Goal: Task Accomplishment & Management: Use online tool/utility

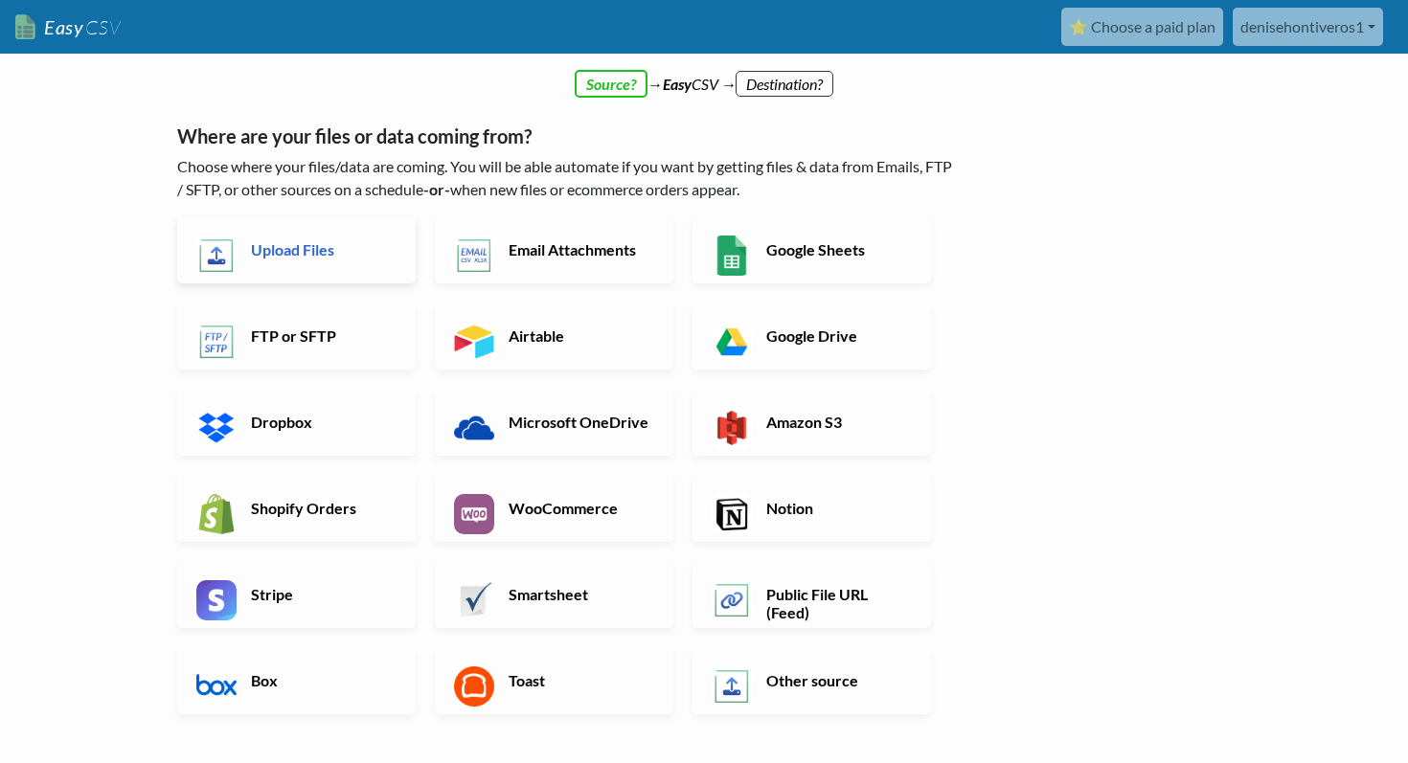
click at [315, 241] on h6 "Upload Files" at bounding box center [321, 249] width 150 height 18
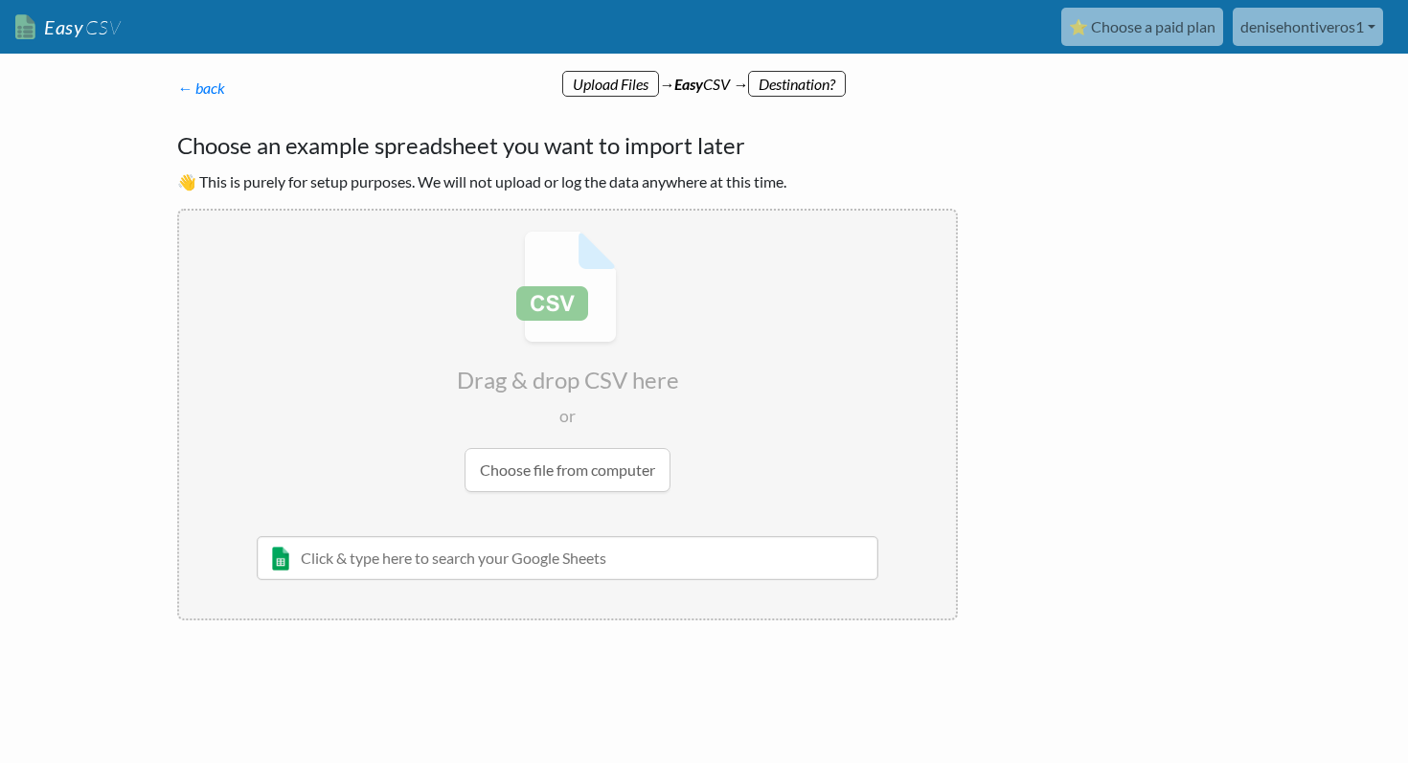
click at [557, 463] on input "file" at bounding box center [567, 362] width 777 height 302
type input "C:\fakepath\petition_signatures_jobs_490674924_20250812194214.csv"
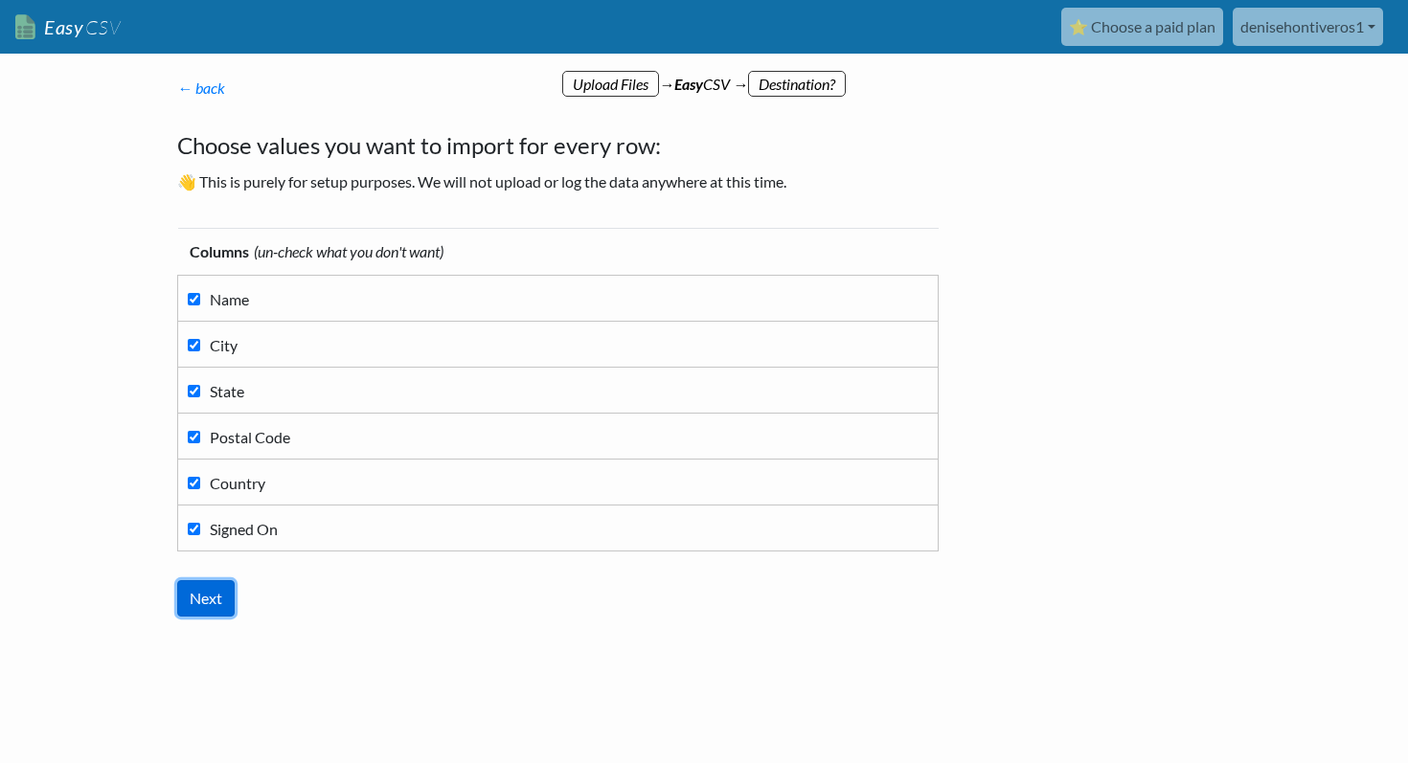
click at [217, 581] on input "Next" at bounding box center [205, 598] width 57 height 36
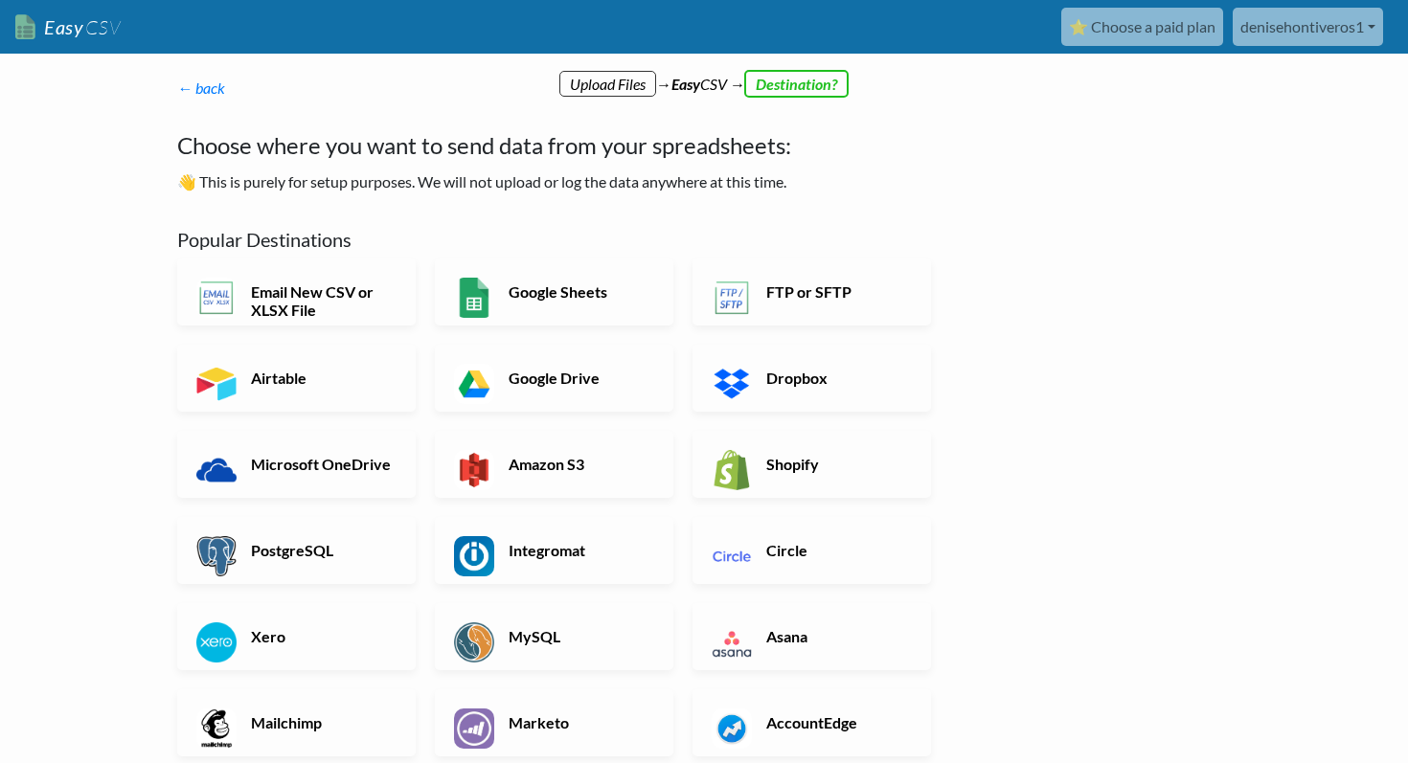
click at [1304, 27] on link "denisehontiveros1" at bounding box center [1307, 27] width 150 height 38
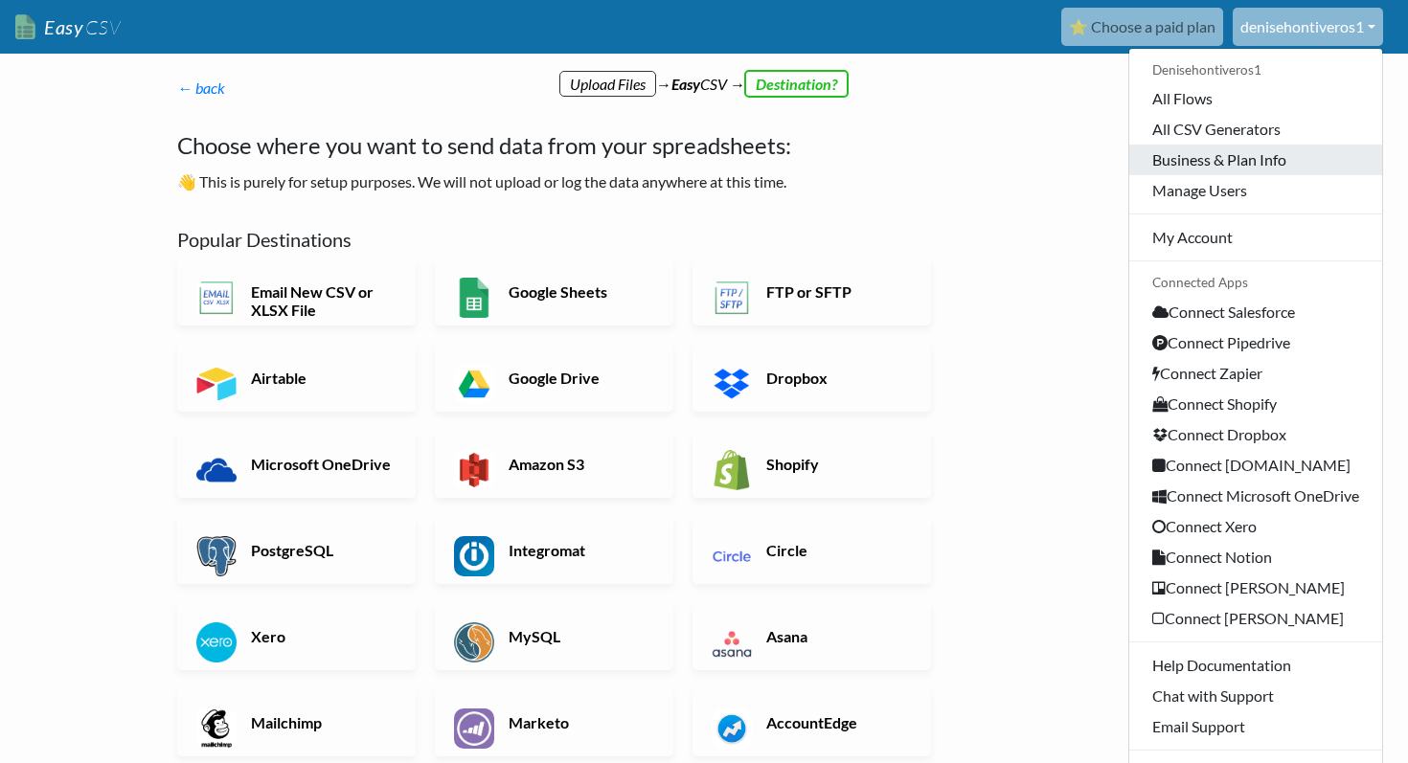
click at [1235, 171] on link "Business & Plan Info" at bounding box center [1255, 160] width 253 height 31
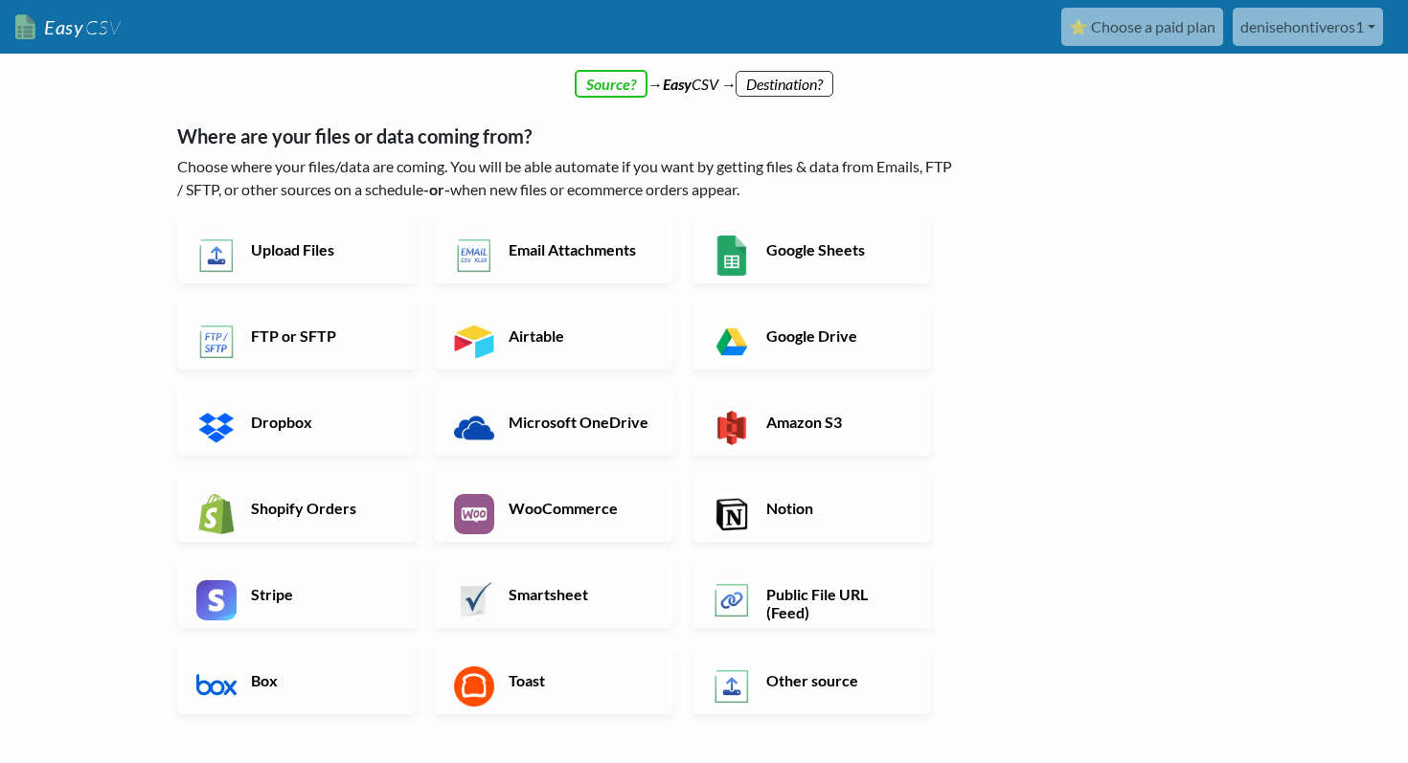
click at [300, 263] on link "Upload Files" at bounding box center [296, 249] width 238 height 67
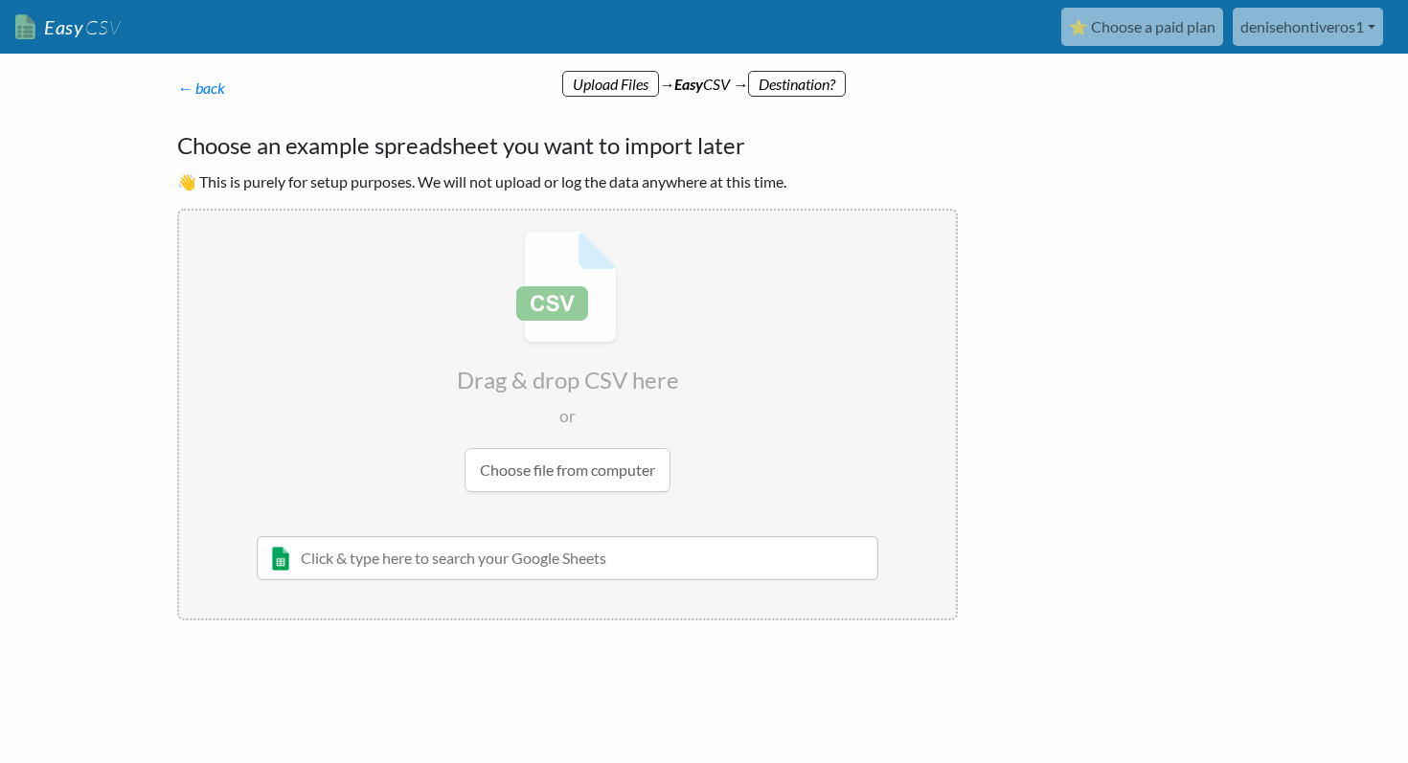
click at [575, 473] on input "file" at bounding box center [567, 362] width 777 height 302
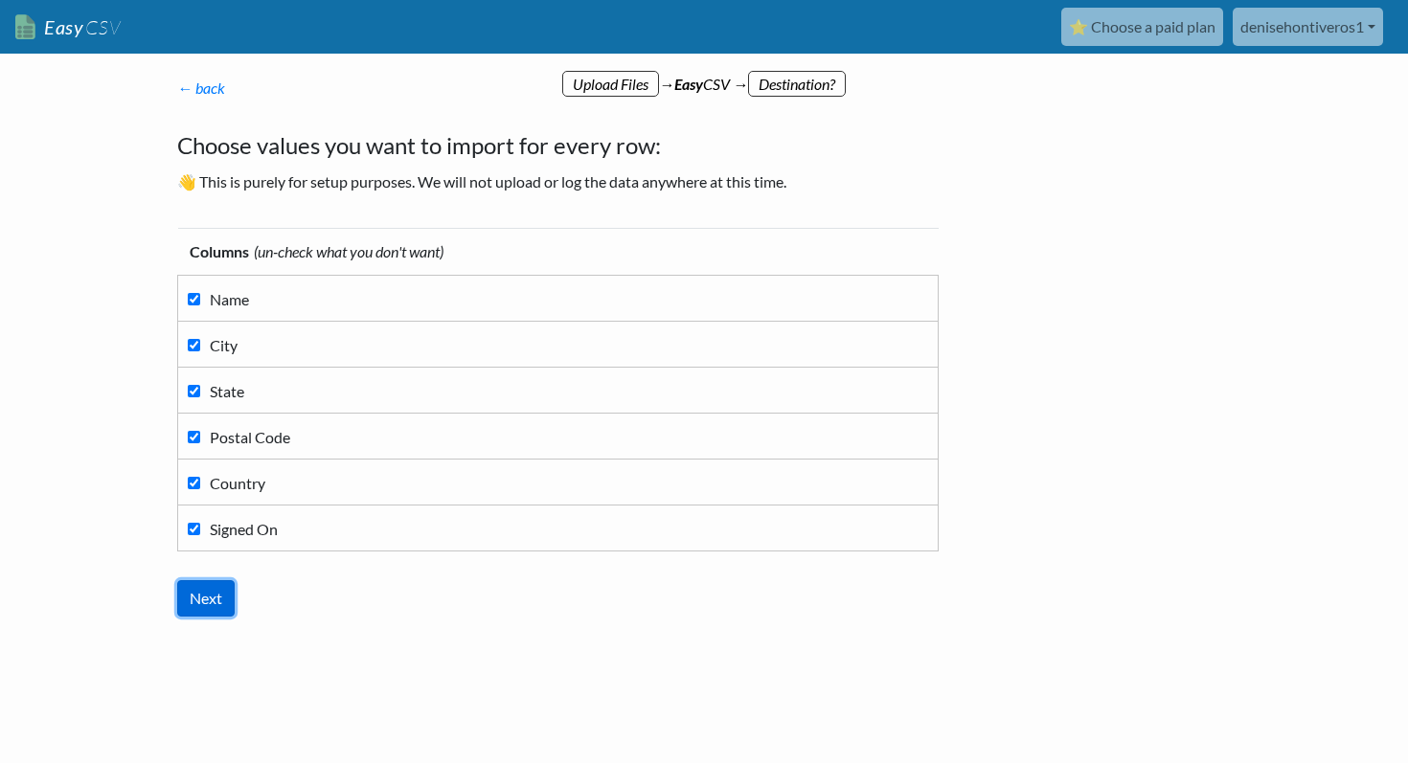
click at [219, 600] on input "Next" at bounding box center [205, 598] width 57 height 36
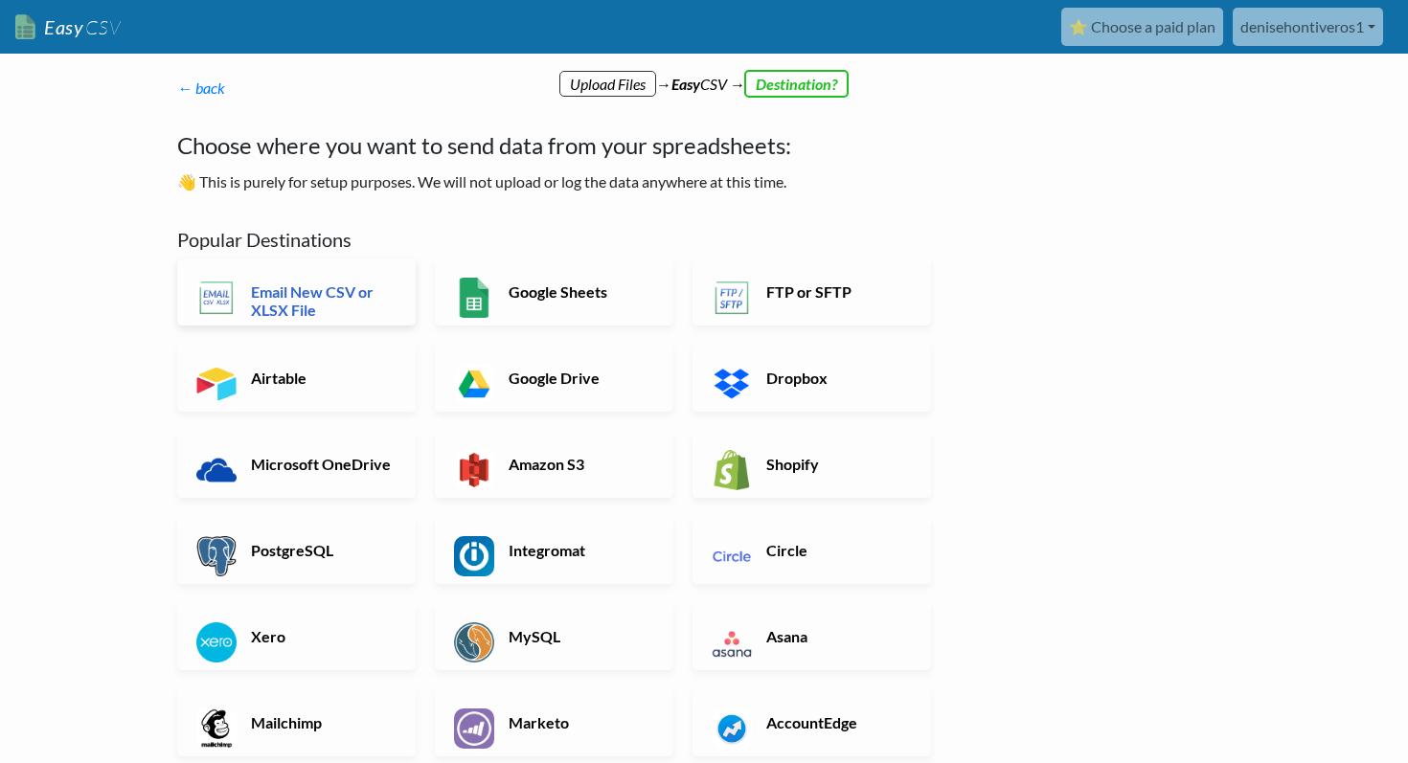
click at [319, 307] on h6 "Email New CSV or XLSX File" at bounding box center [321, 300] width 150 height 36
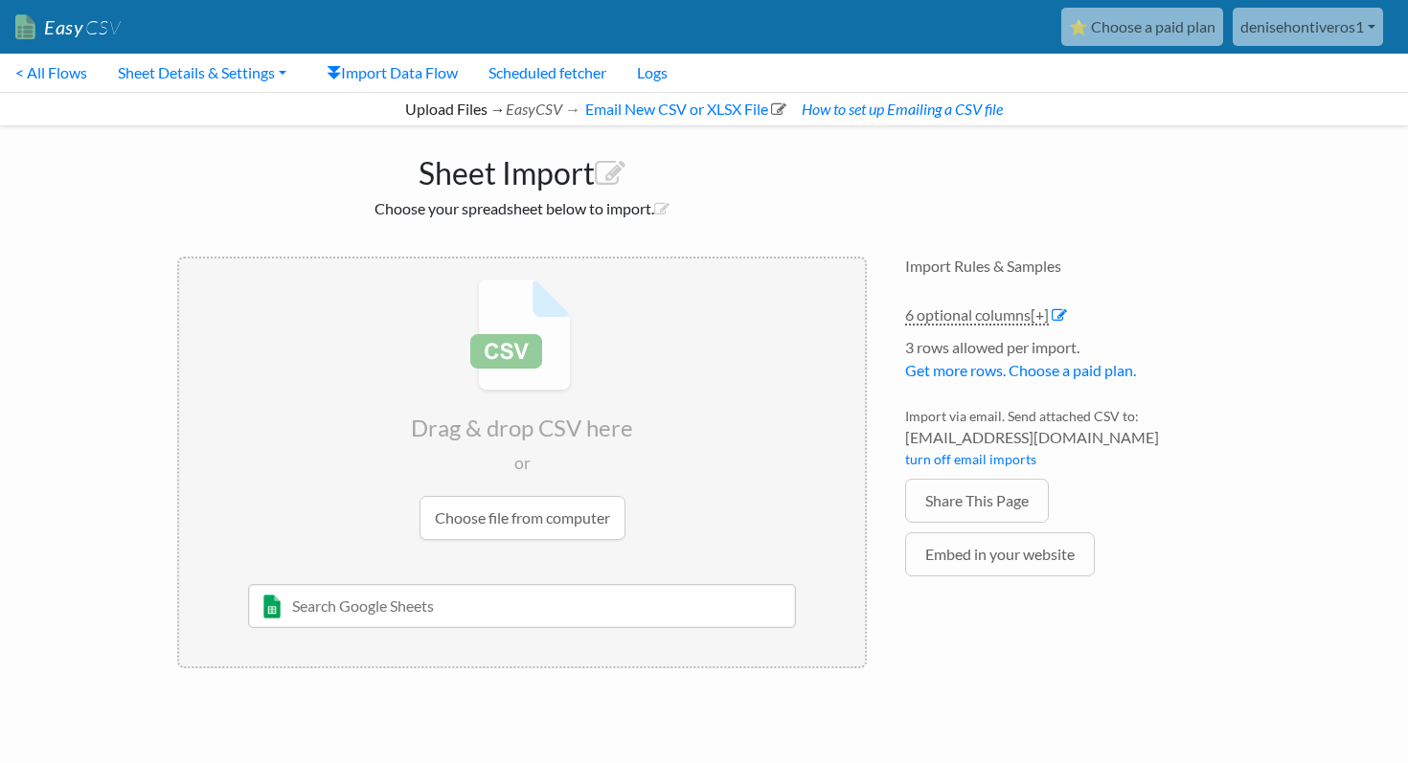
click at [324, 305] on input "file" at bounding box center [522, 410] width 686 height 302
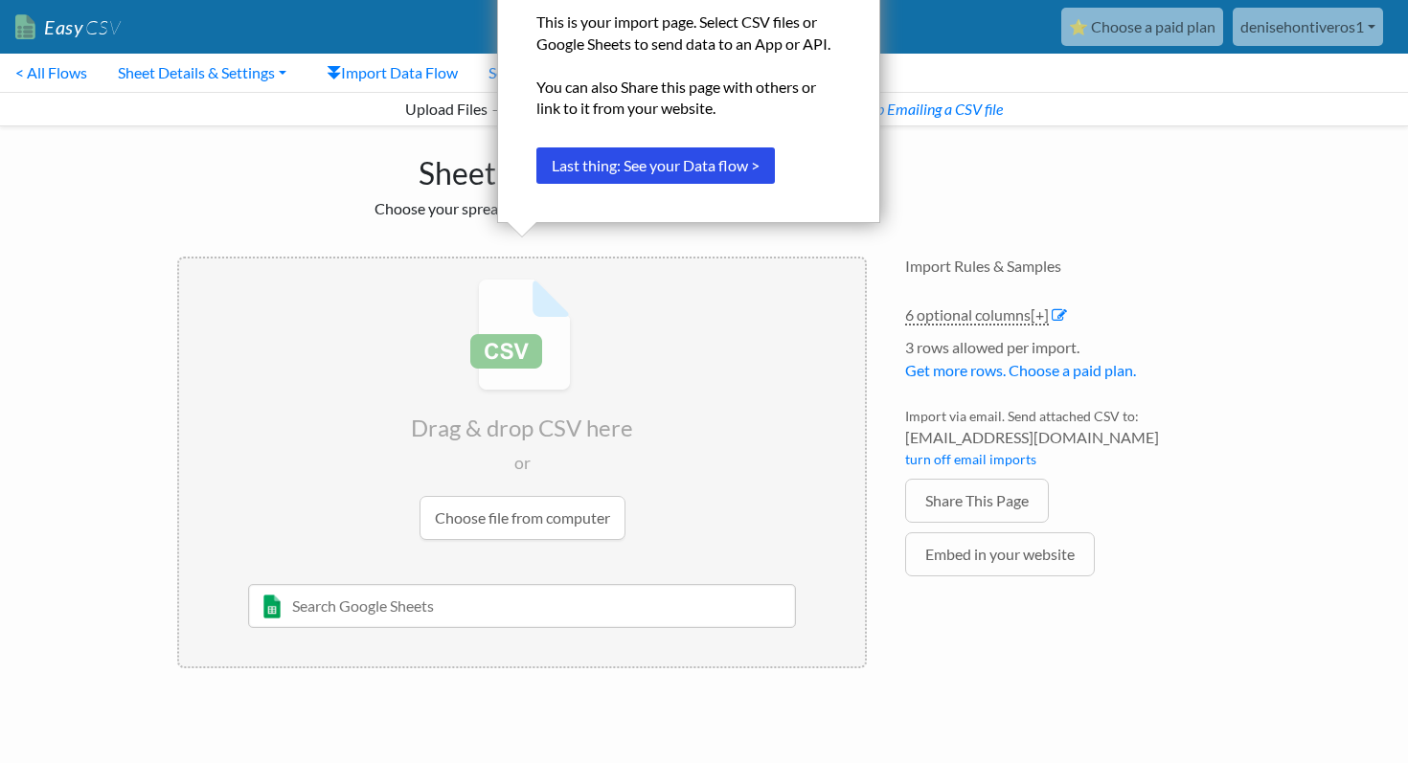
click at [259, 486] on input "file" at bounding box center [522, 410] width 686 height 302
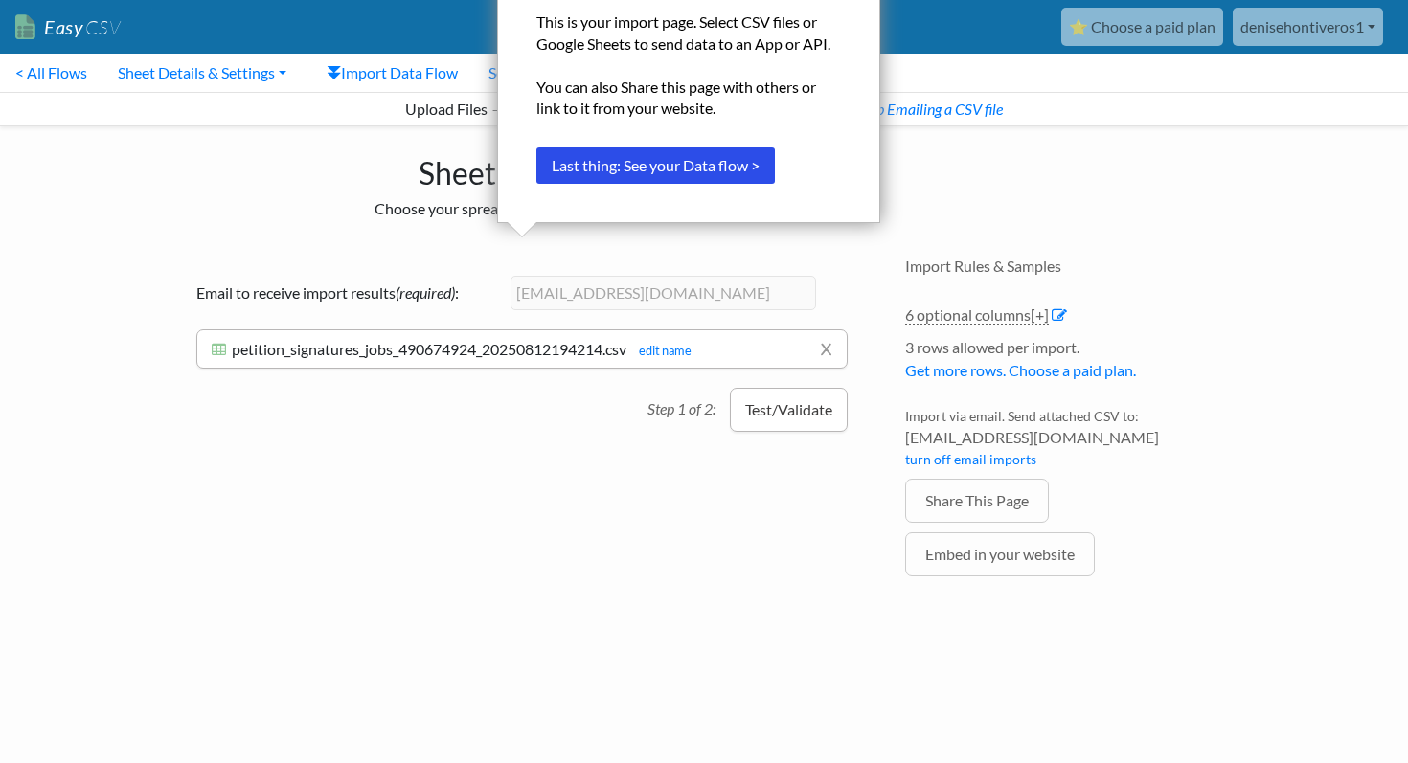
click at [789, 404] on button "Test/Validate" at bounding box center [789, 410] width 118 height 44
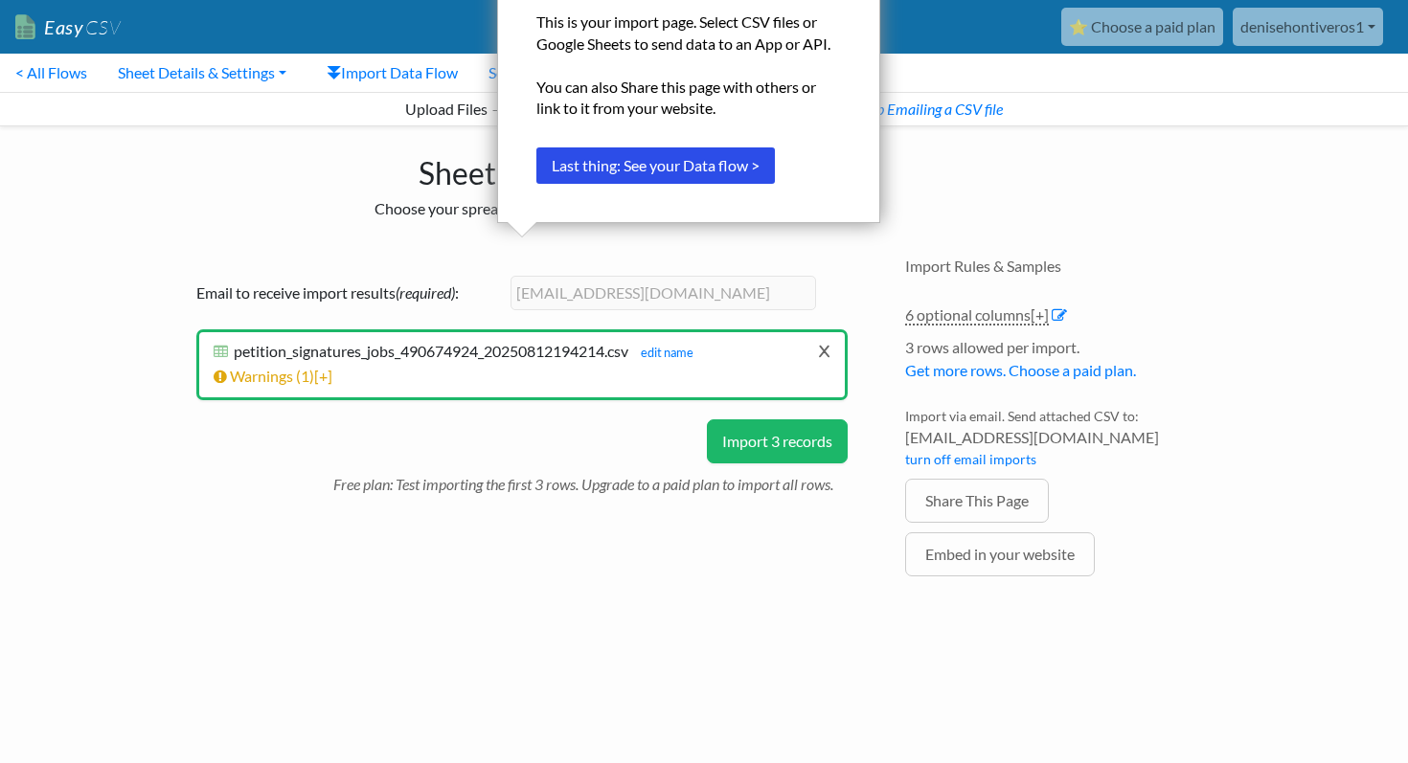
click at [823, 349] on link "x" at bounding box center [824, 350] width 12 height 36
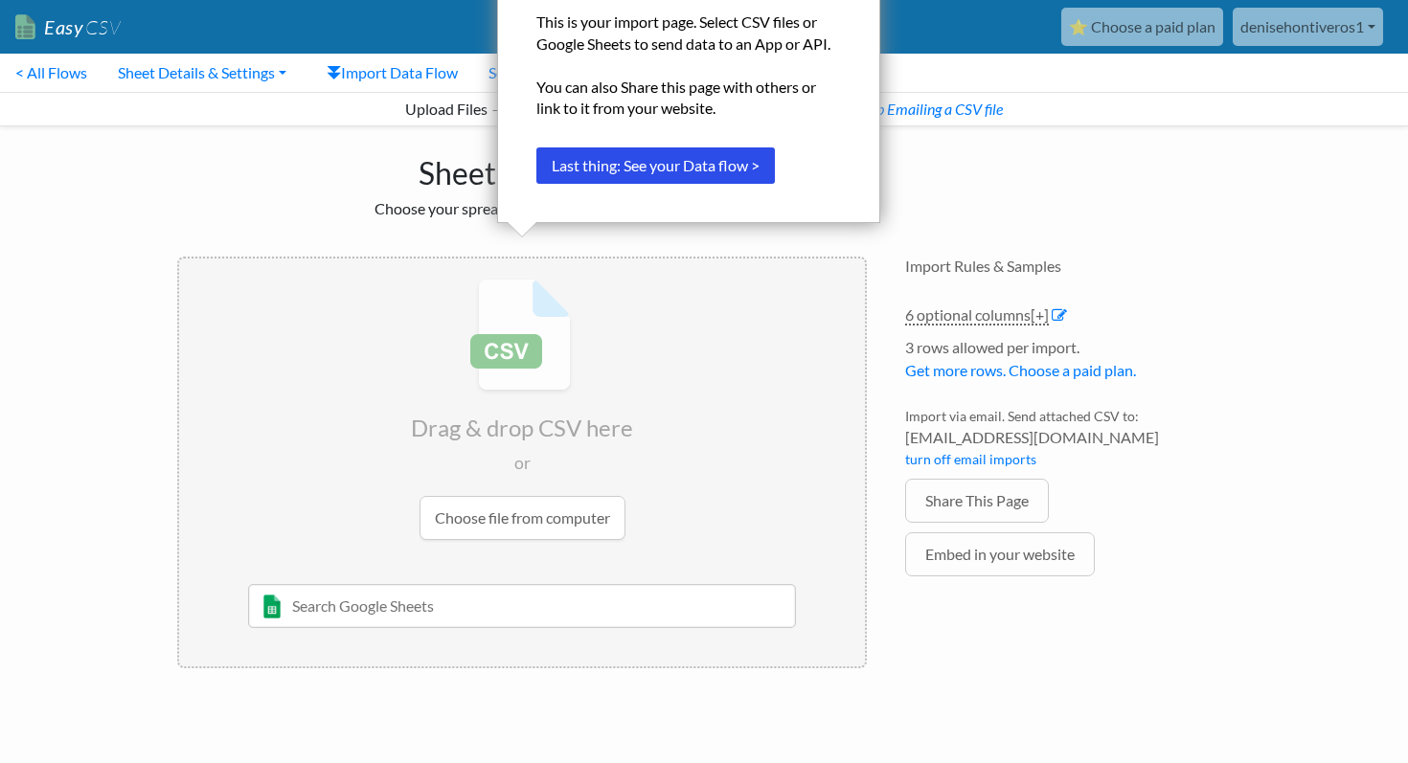
click at [349, 165] on h1 "Sheet Import" at bounding box center [521, 169] width 689 height 46
click at [445, 113] on div "Upload Files → EasyCSV → Email New CSV or XLSX File How to set up Emailing a CS…" at bounding box center [704, 109] width 1408 height 34
click at [391, 63] on link "Import Data Flow" at bounding box center [392, 73] width 162 height 38
